Goal: Information Seeking & Learning: Understand process/instructions

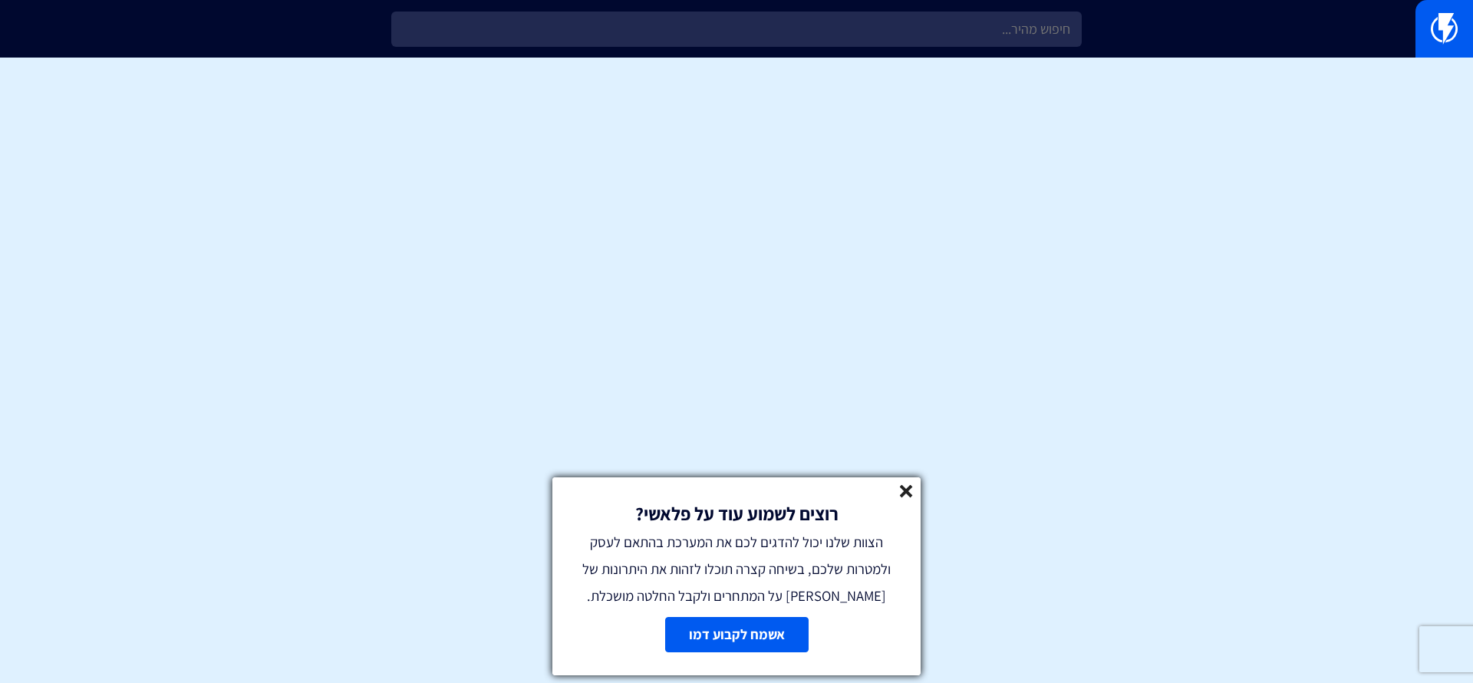
click at [914, 487] on div "רוצים לשמוע עוד על פלאשי? הצוות שלנו יכול להדגים לכם את המערכת בהתאם לעסק ולמטר…" at bounding box center [736, 543] width 368 height 132
click at [910, 489] on icon at bounding box center [906, 491] width 13 height 13
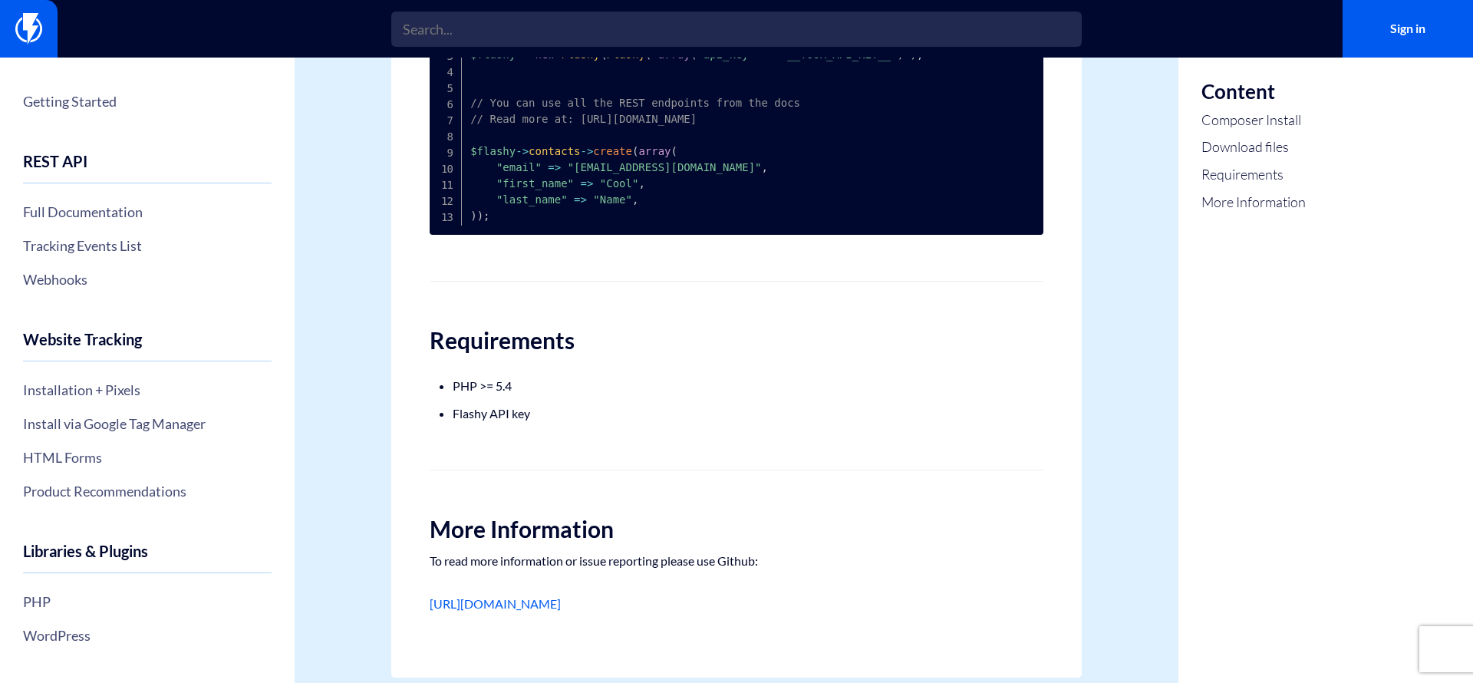
scroll to position [760, 0]
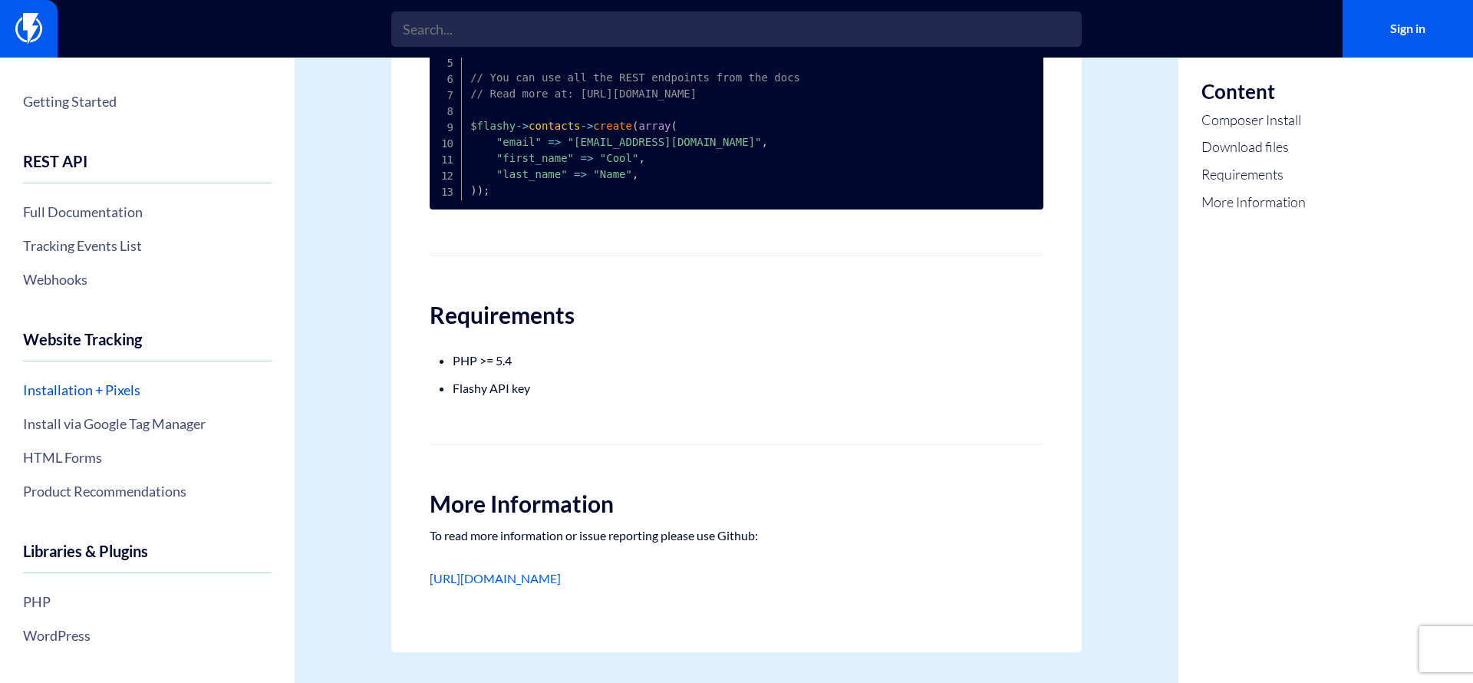
click at [104, 397] on link "Installation + Pixels" at bounding box center [147, 390] width 249 height 26
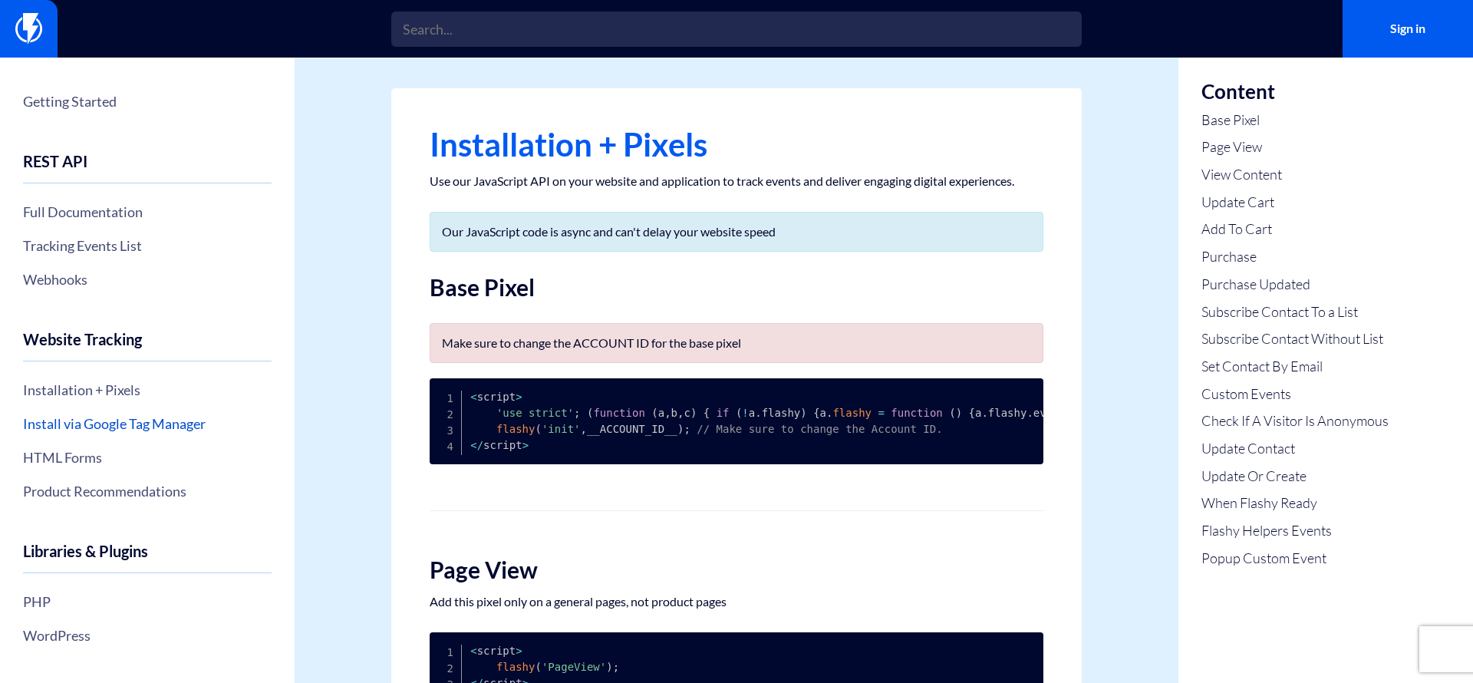
click at [132, 425] on link "Install via Google Tag Manager" at bounding box center [147, 423] width 249 height 26
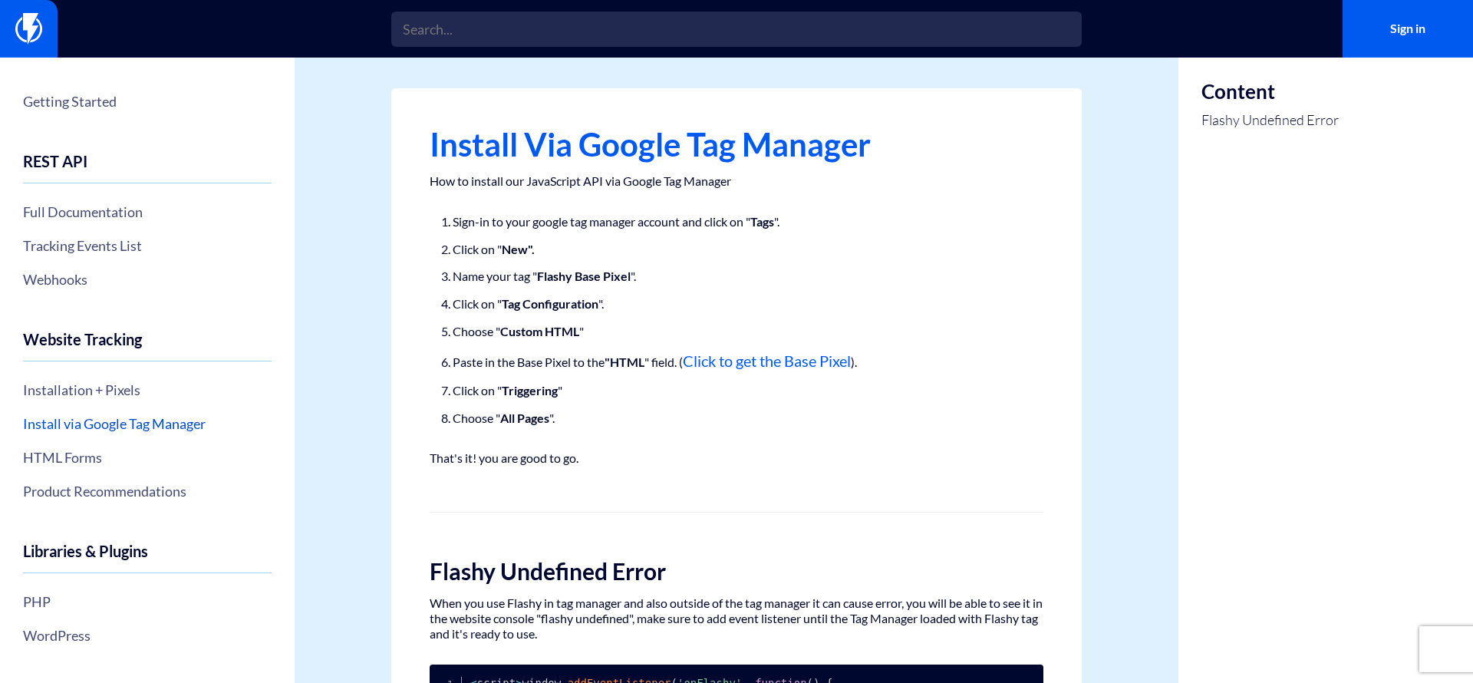
click at [156, 426] on link "Install via Google Tag Manager" at bounding box center [147, 423] width 249 height 26
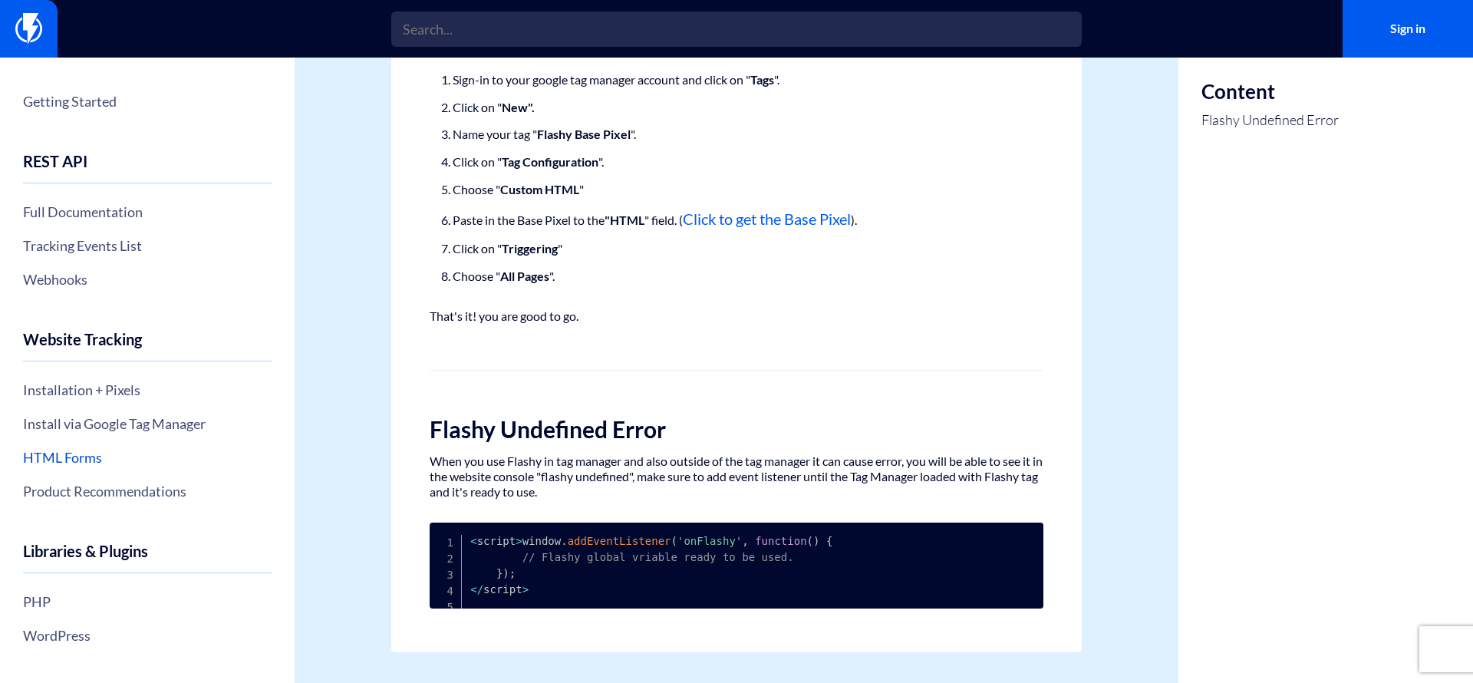
click at [68, 460] on link "HTML Forms" at bounding box center [147, 457] width 249 height 26
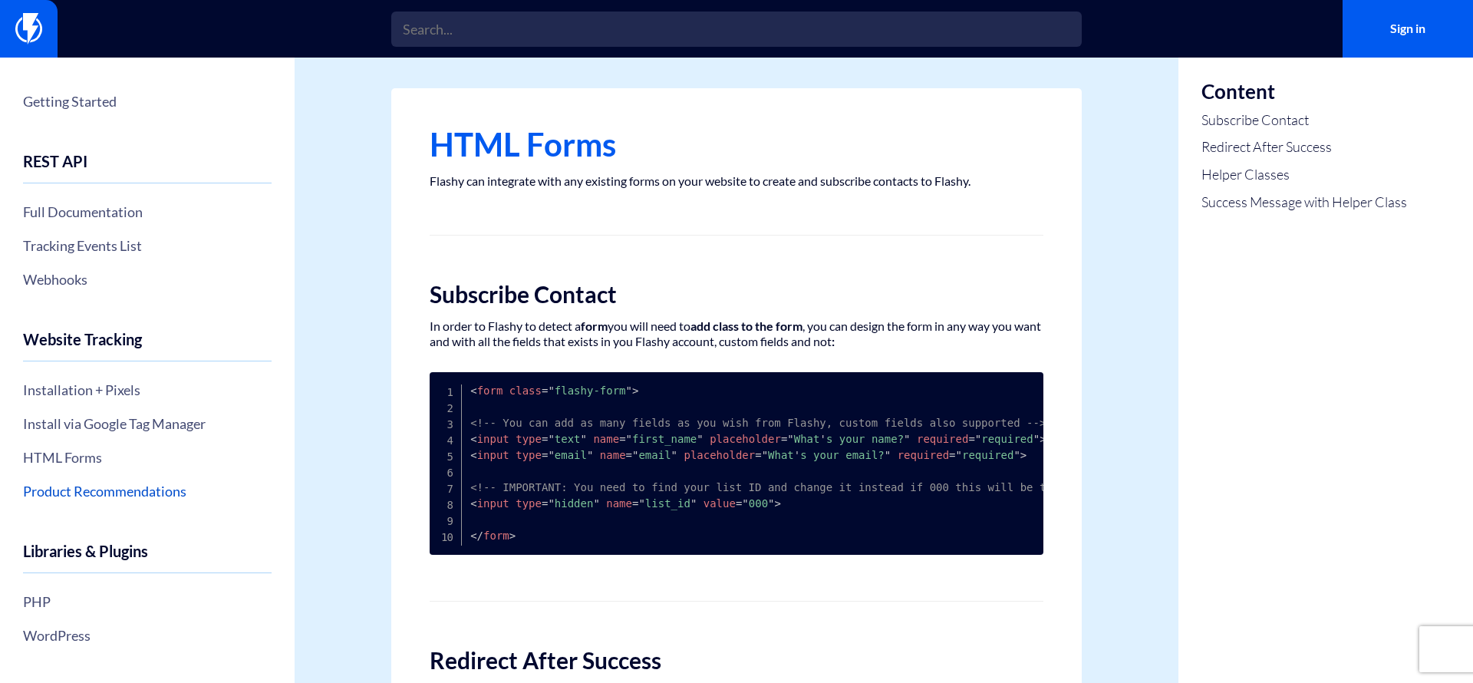
click at [97, 488] on link "Product Recommendations" at bounding box center [147, 491] width 249 height 26
